Goal: Use online tool/utility: Utilize a website feature to perform a specific function

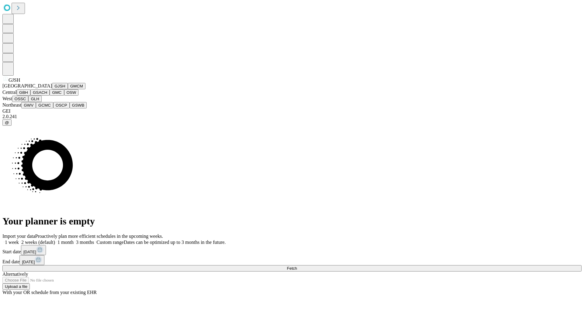
click at [52, 89] on button "GJSH" at bounding box center [60, 86] width 16 height 6
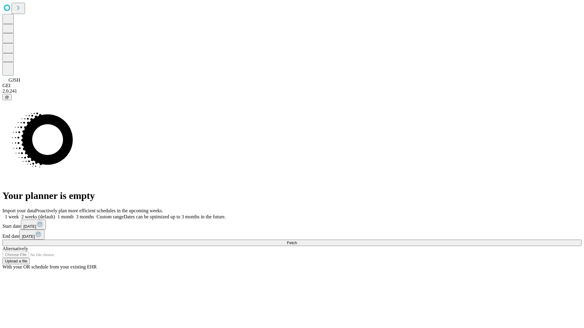
click at [55, 214] on label "2 weeks (default)" at bounding box center [37, 216] width 36 height 5
click at [297, 241] on span "Fetch" at bounding box center [292, 243] width 10 height 5
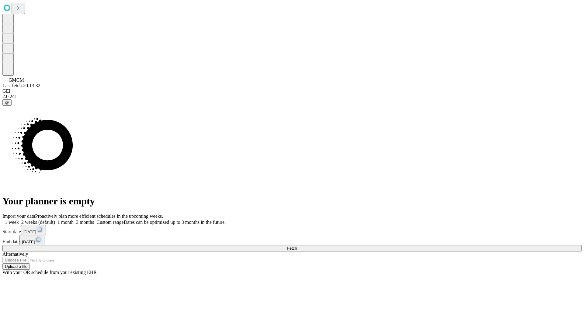
click at [55, 220] on label "2 weeks (default)" at bounding box center [37, 222] width 36 height 5
click at [297, 246] on span "Fetch" at bounding box center [292, 248] width 10 height 5
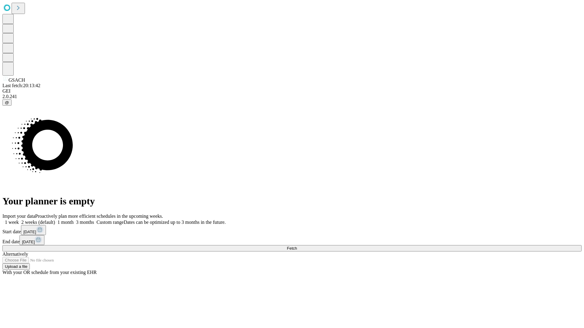
click at [55, 220] on label "2 weeks (default)" at bounding box center [37, 222] width 36 height 5
click at [297, 246] on span "Fetch" at bounding box center [292, 248] width 10 height 5
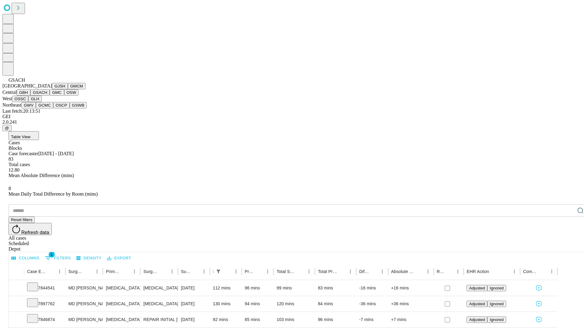
click at [50, 96] on button "GMC" at bounding box center [57, 92] width 14 height 6
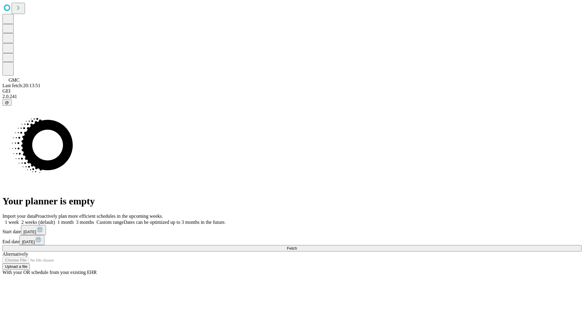
click at [55, 220] on label "2 weeks (default)" at bounding box center [37, 222] width 36 height 5
click at [297, 246] on span "Fetch" at bounding box center [292, 248] width 10 height 5
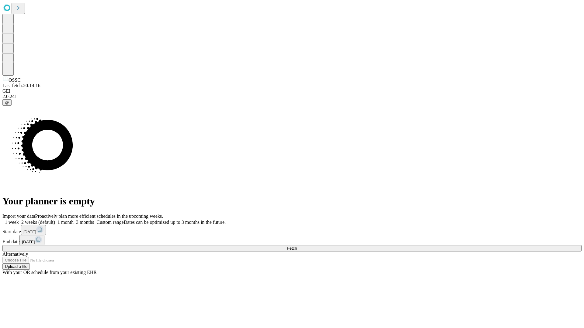
click at [55, 220] on label "2 weeks (default)" at bounding box center [37, 222] width 36 height 5
click at [297, 246] on span "Fetch" at bounding box center [292, 248] width 10 height 5
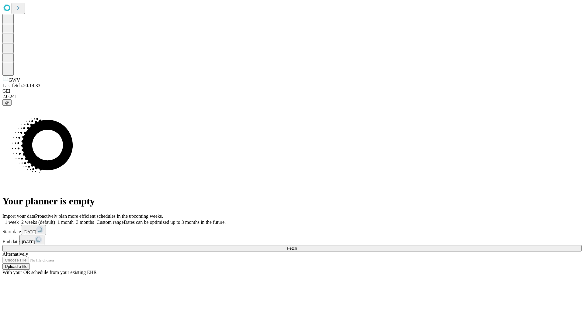
click at [297, 246] on span "Fetch" at bounding box center [292, 248] width 10 height 5
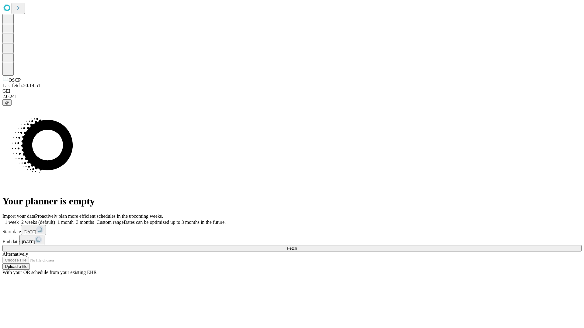
click at [55, 220] on label "2 weeks (default)" at bounding box center [37, 222] width 36 height 5
click at [297, 246] on span "Fetch" at bounding box center [292, 248] width 10 height 5
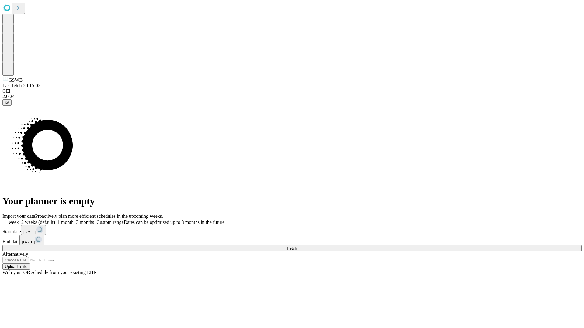
click at [55, 220] on label "2 weeks (default)" at bounding box center [37, 222] width 36 height 5
click at [297, 246] on span "Fetch" at bounding box center [292, 248] width 10 height 5
